Goal: Information Seeking & Learning: Find specific fact

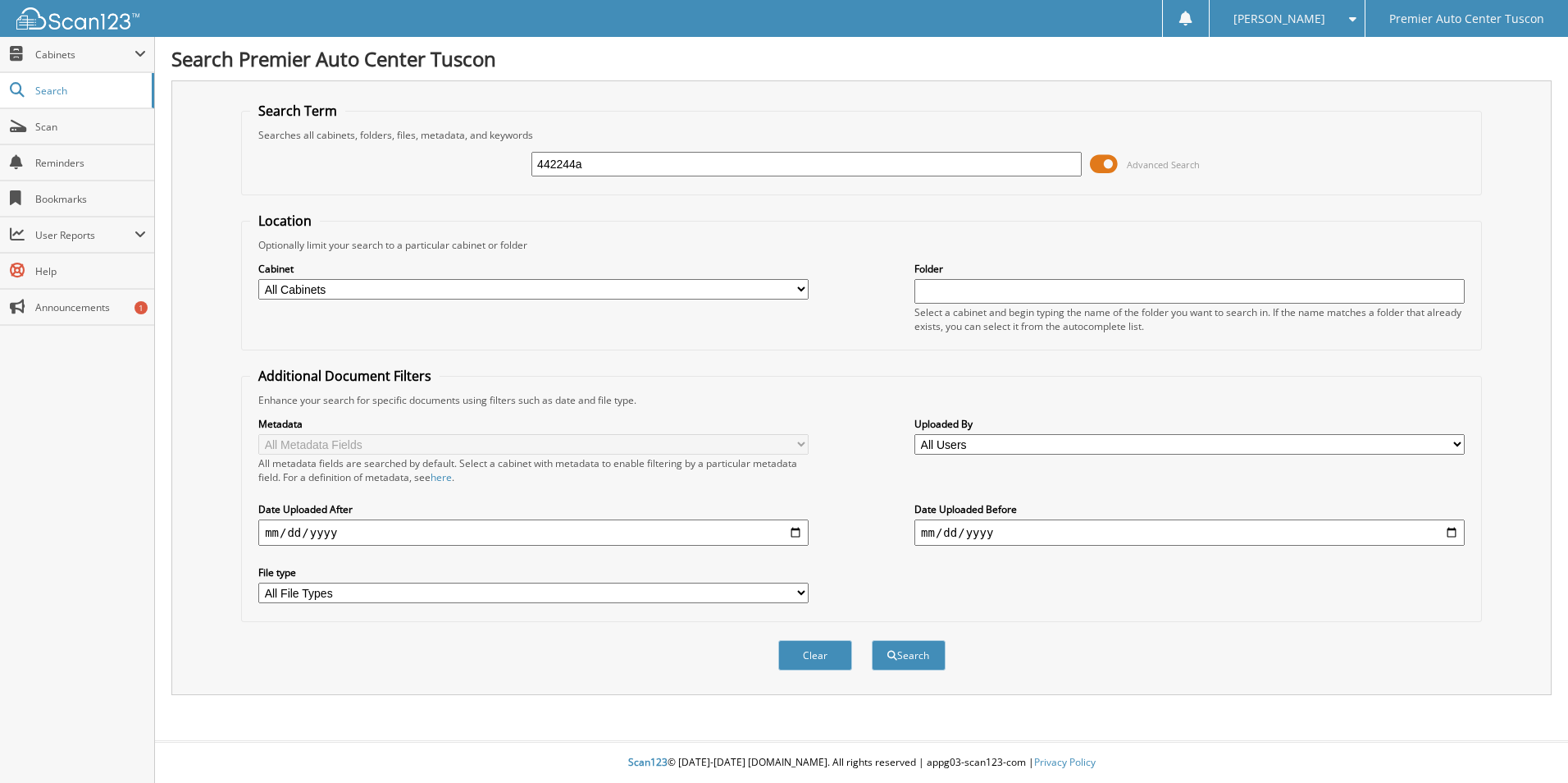
type input "442244a"
click at [872, 640] on button "Search" at bounding box center [909, 655] width 74 height 31
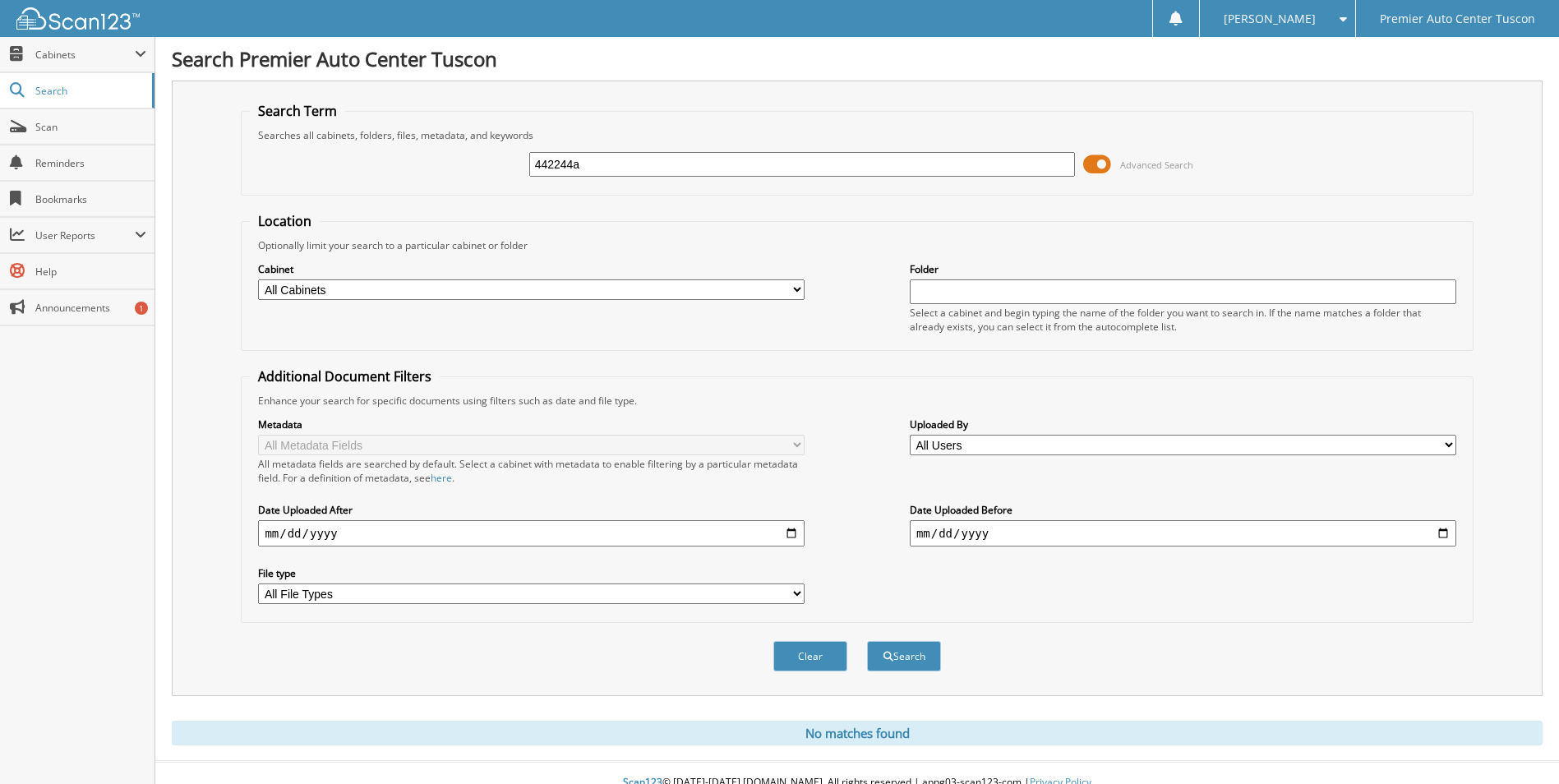
drag, startPoint x: 590, startPoint y: 167, endPoint x: 398, endPoint y: 148, distance: 192.9
click at [398, 148] on div "442244a Advanced Search" at bounding box center [857, 164] width 1214 height 45
drag, startPoint x: 595, startPoint y: 165, endPoint x: 284, endPoint y: 190, distance: 312.0
click at [284, 190] on fieldset "Search Term Searches all cabinets, folders, files, metadata, and keywords 4422 …" at bounding box center [857, 148] width 1232 height 94
type input "42244A"
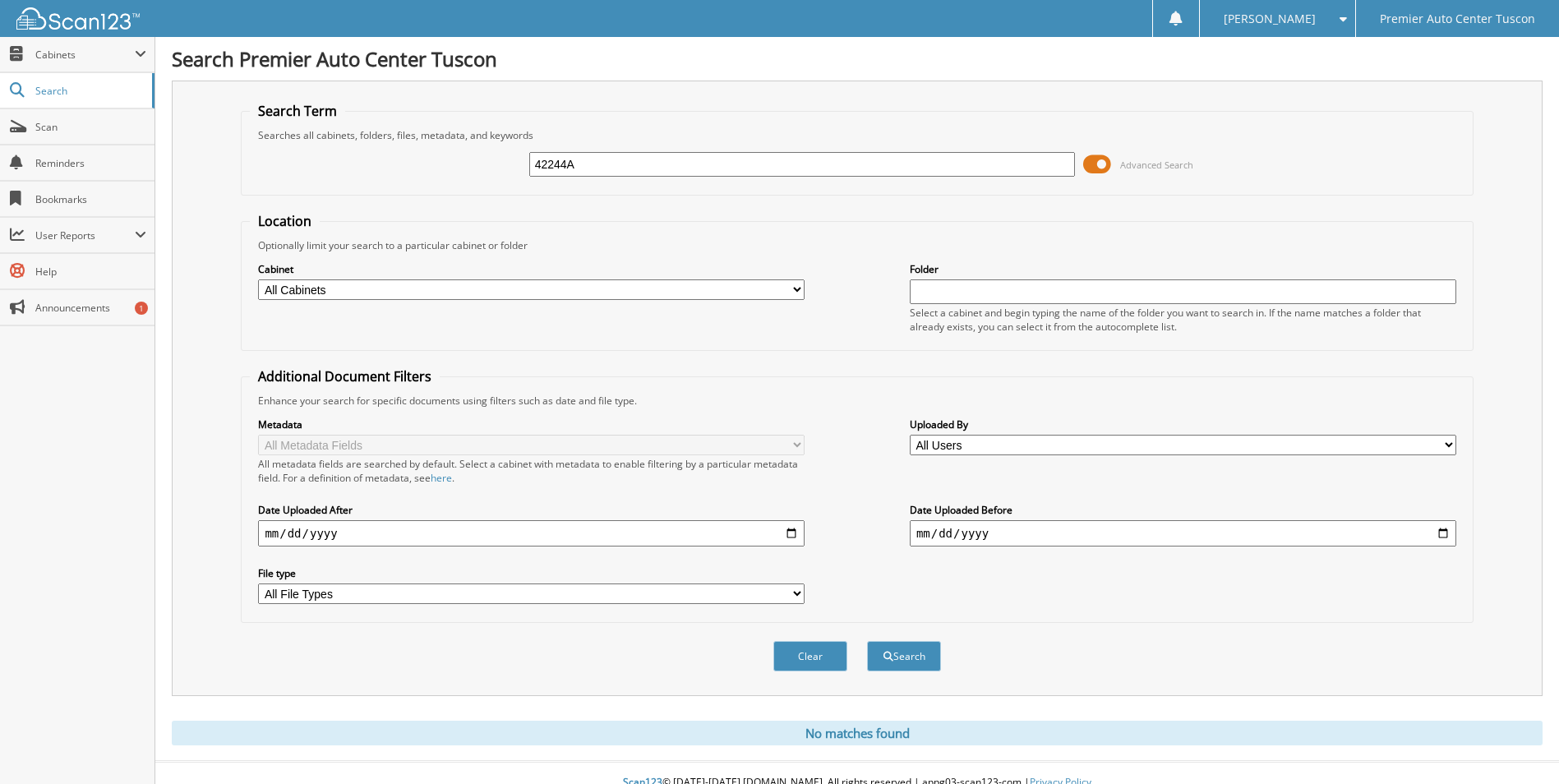
click at [867, 641] on button "Search" at bounding box center [904, 656] width 74 height 31
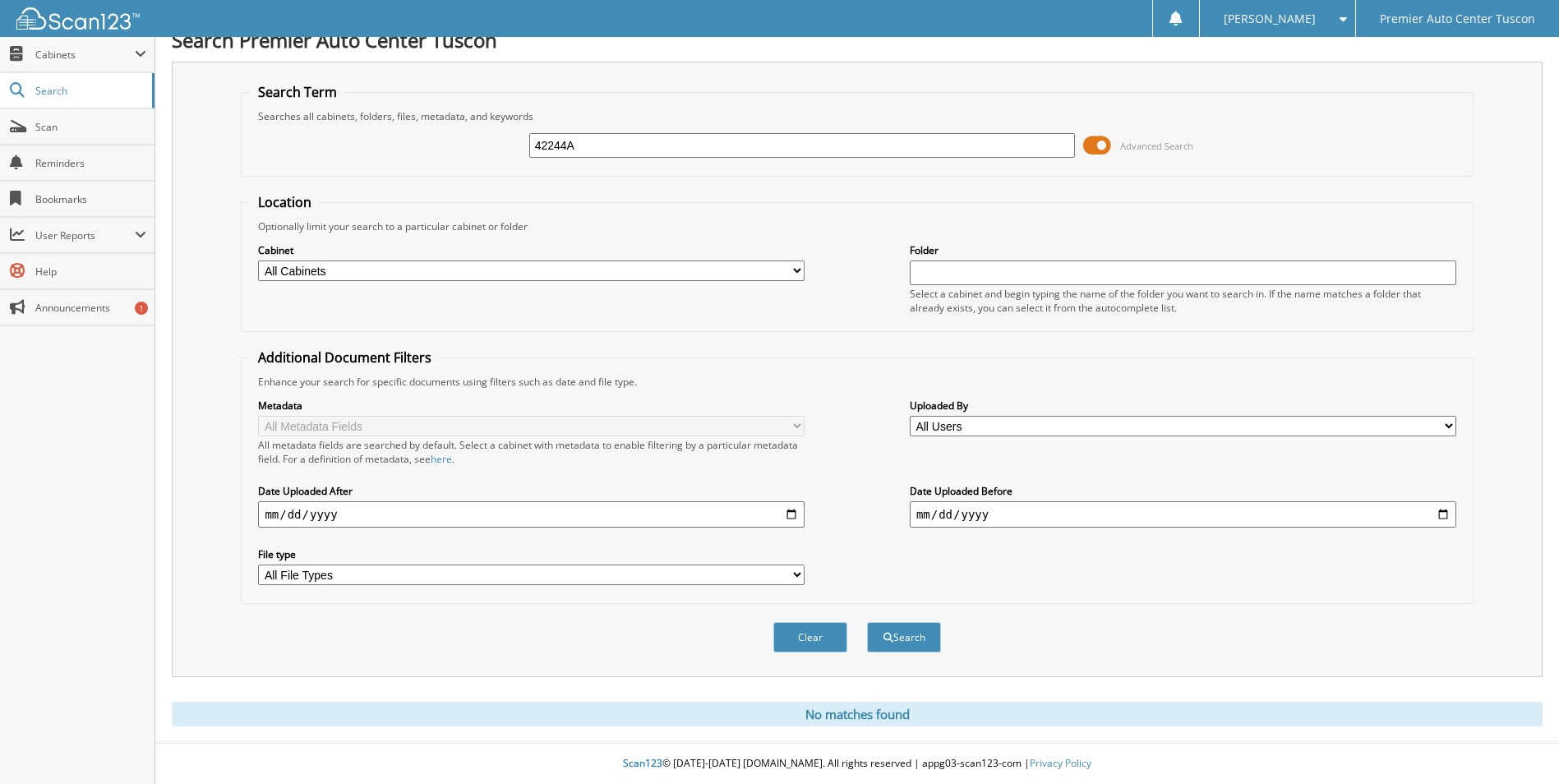
scroll to position [19, 0]
